Goal: Check status

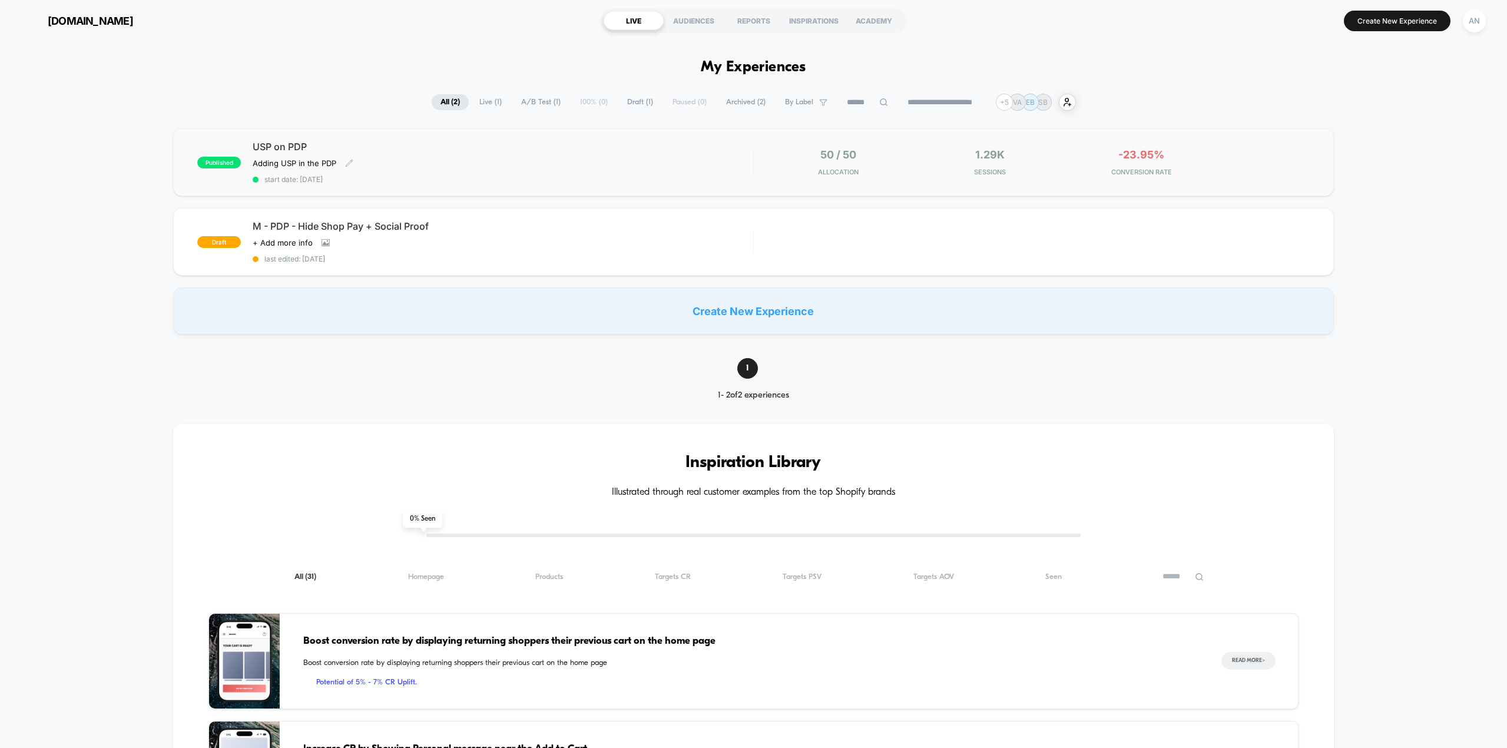
click at [290, 146] on span "USP on PDP" at bounding box center [503, 147] width 500 height 12
